Goal: Find specific page/section: Find specific page/section

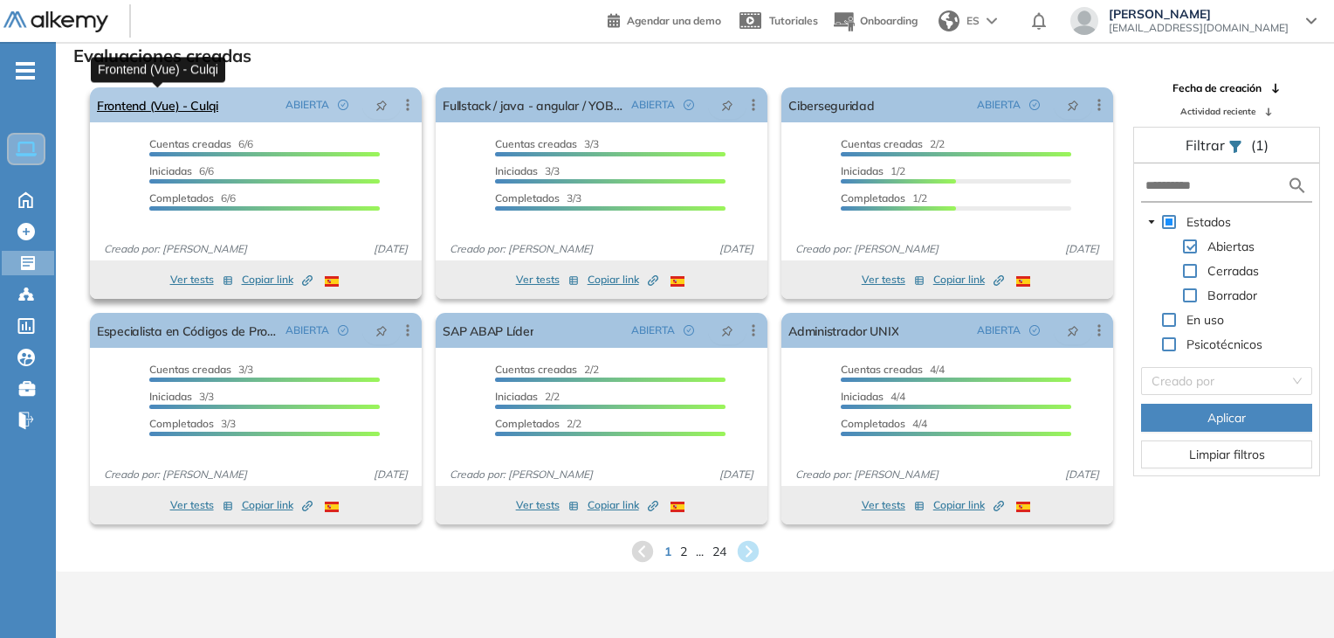
click at [161, 109] on link "Frontend (Vue) - Culqi" at bounding box center [157, 104] width 121 height 35
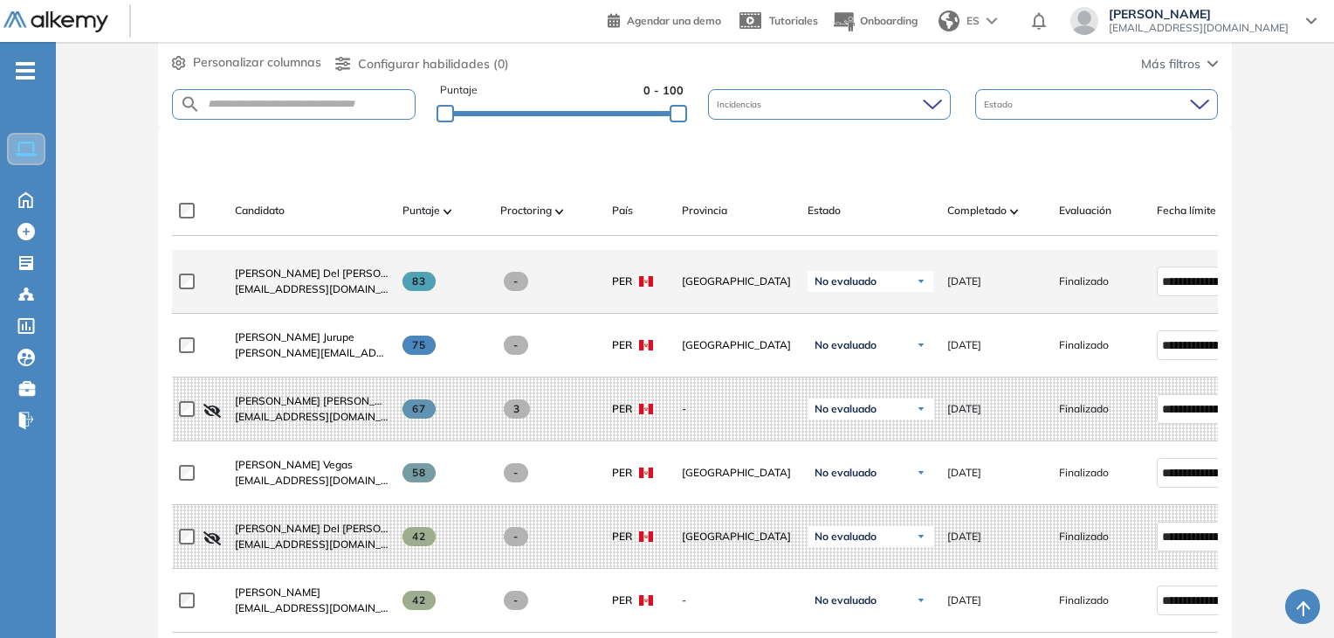
scroll to position [437, 0]
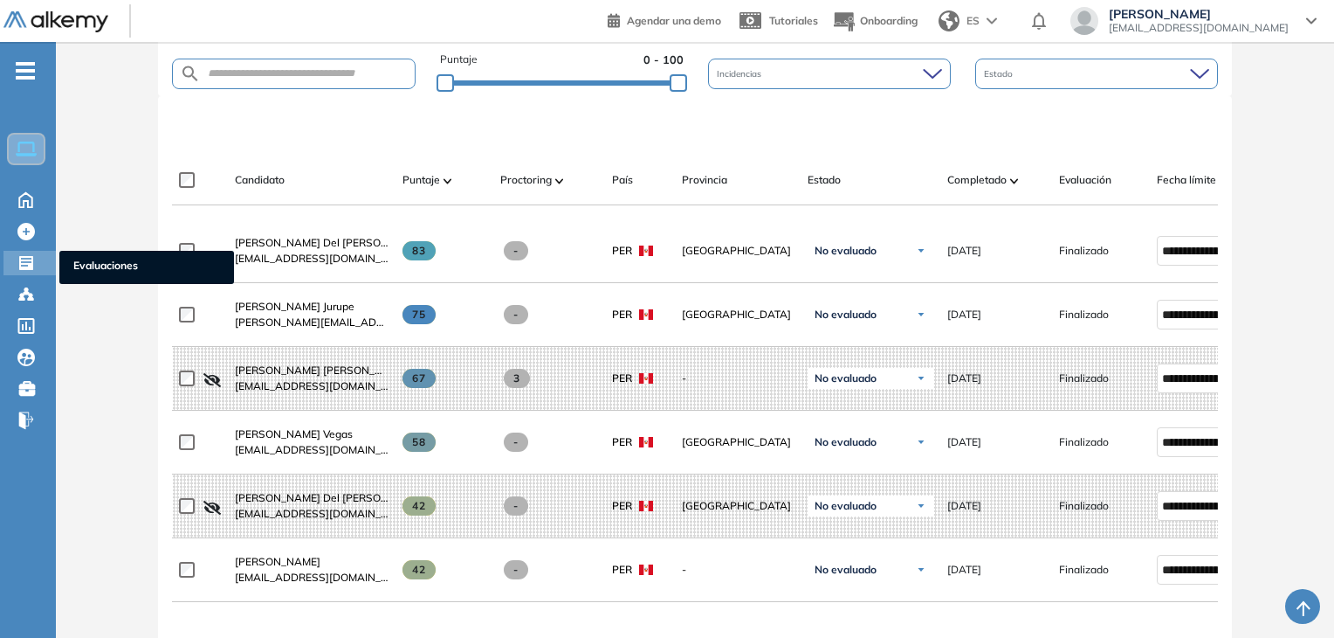
click at [20, 259] on icon at bounding box center [26, 263] width 14 height 14
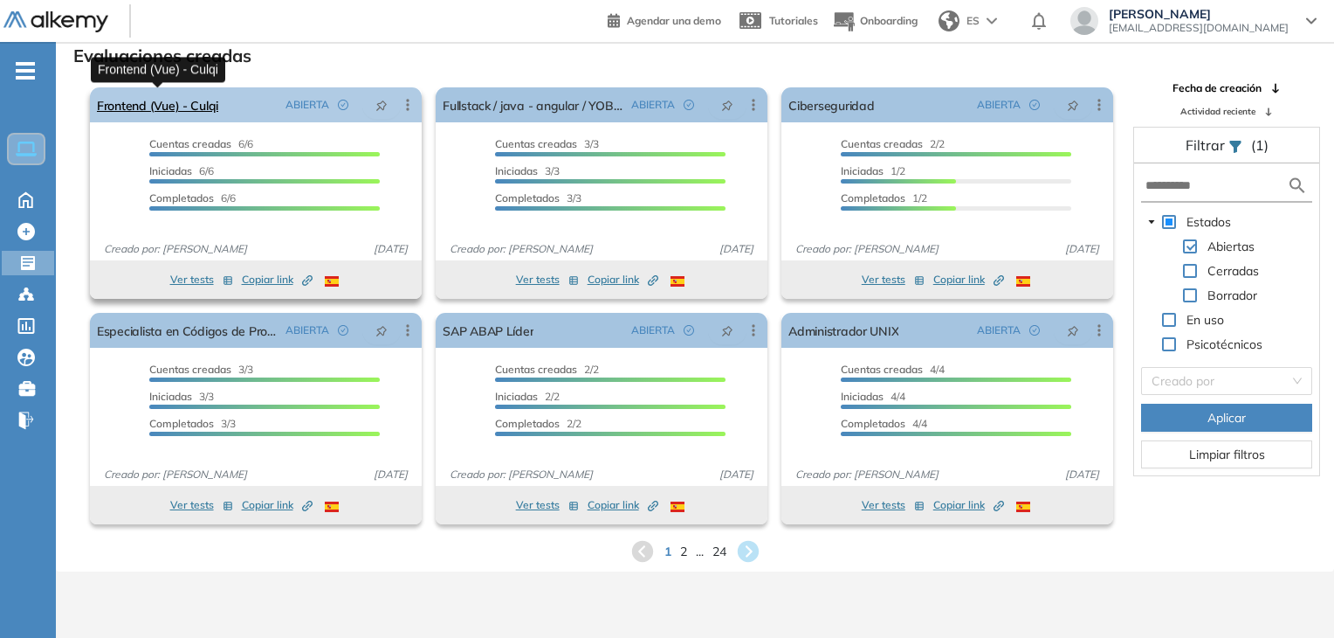
click at [190, 101] on link "Frontend (Vue) - Culqi" at bounding box center [157, 104] width 121 height 35
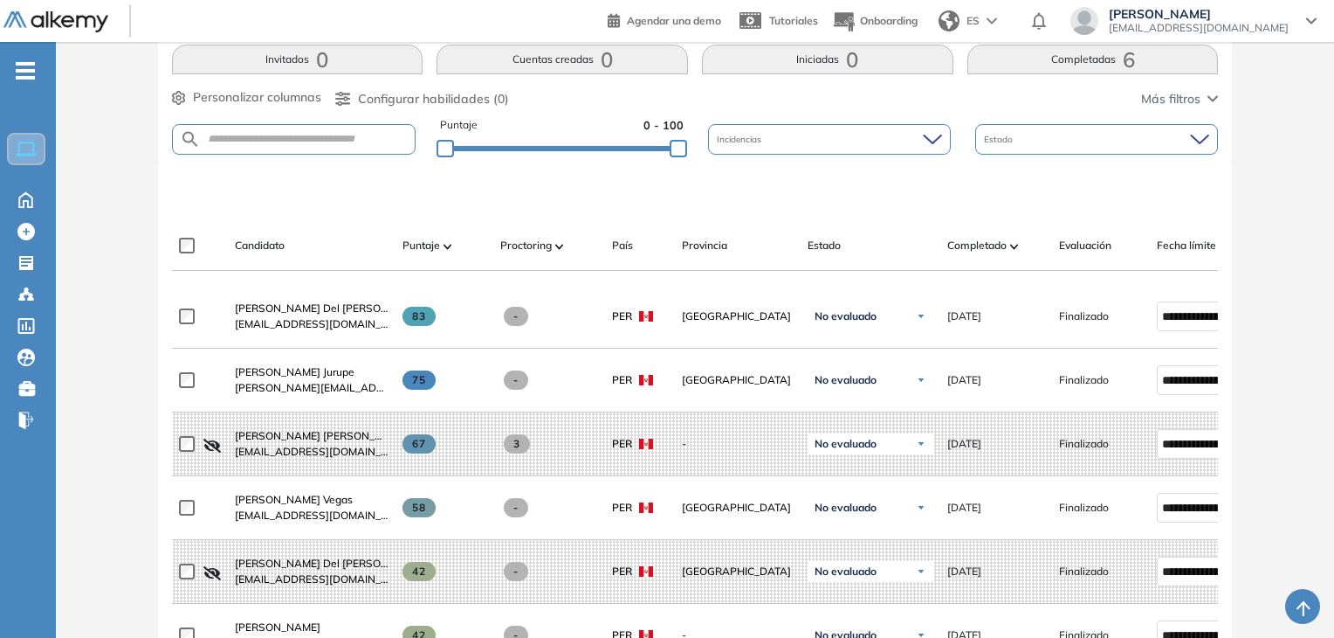
scroll to position [437, 0]
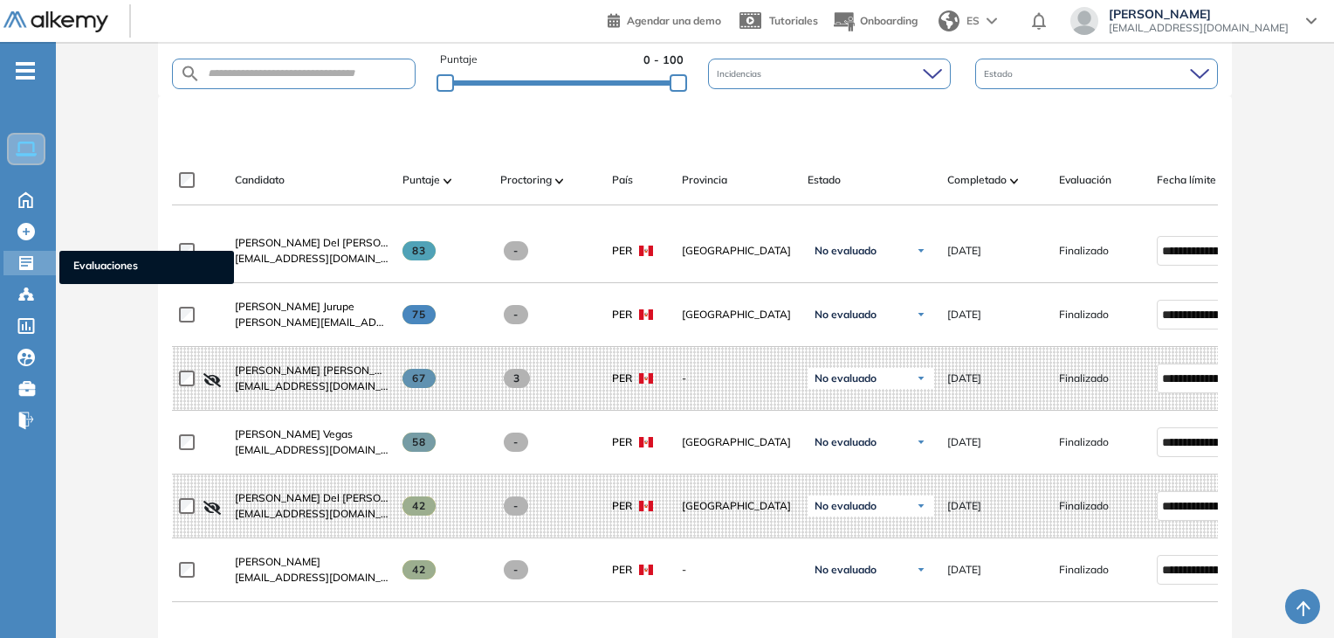
click at [10, 266] on div "Evaluaciones Evaluaciones" at bounding box center [29, 263] width 52 height 24
